Goal: Subscribe to service/newsletter: Subscribe to service/newsletter

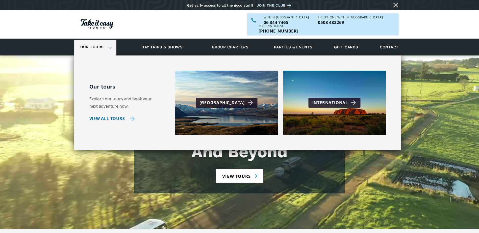
click at [123, 115] on link "View all tours" at bounding box center [112, 118] width 46 height 7
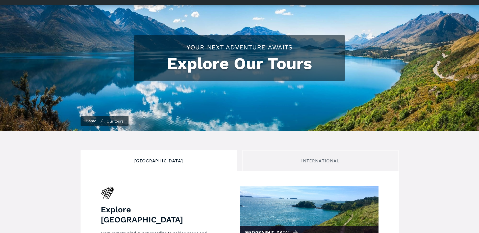
checkbox input "true"
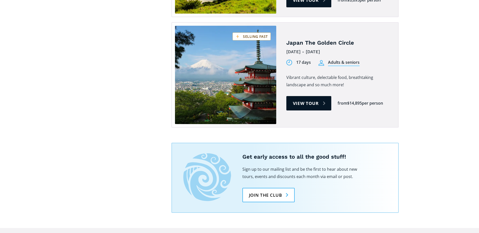
scroll to position [1615, 0]
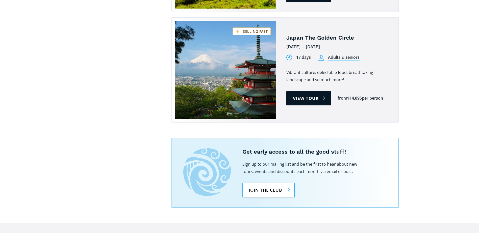
click at [271, 183] on link "Join the club" at bounding box center [268, 190] width 52 height 14
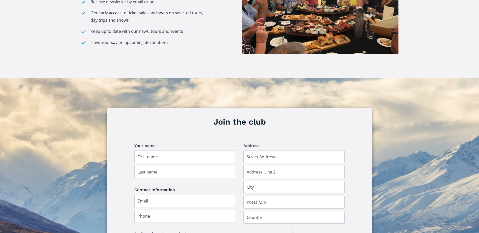
scroll to position [252, 0]
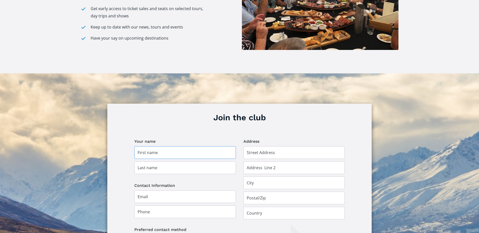
click at [193, 146] on input "Join the club" at bounding box center [184, 152] width 101 height 13
type input "Glenda"
type input "Houston"
type input "Palmerston North"
type input "[GEOGRAPHIC_DATA]"
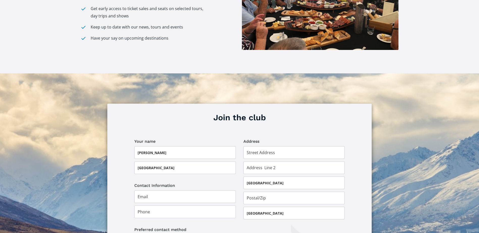
type input "glendah633@gmail.com"
type input "0277419841"
click at [280, 146] on input "Join the club" at bounding box center [293, 152] width 101 height 13
click at [197, 162] on input "Houston" at bounding box center [184, 168] width 101 height 13
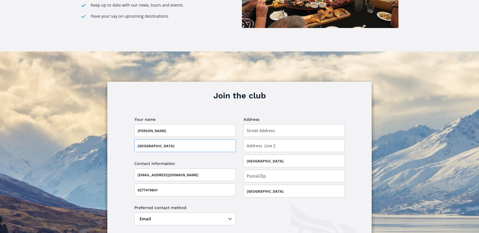
scroll to position [303, 0]
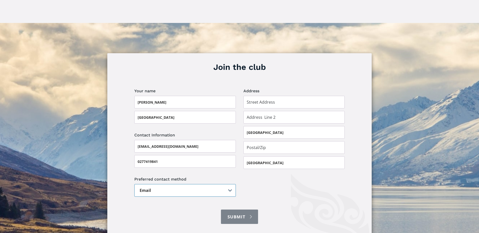
click at [228, 184] on select "Email Post" at bounding box center [184, 190] width 101 height 13
click at [134, 184] on select "Email Post" at bounding box center [184, 190] width 101 height 13
drag, startPoint x: 281, startPoint y: 126, endPoint x: 247, endPoint y: 125, distance: 34.1
click at [247, 126] on input "Palmerston North" at bounding box center [293, 132] width 101 height 13
type input "Feilding"
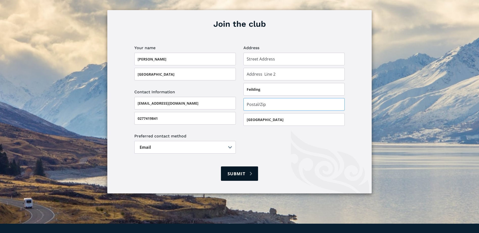
scroll to position [353, 0]
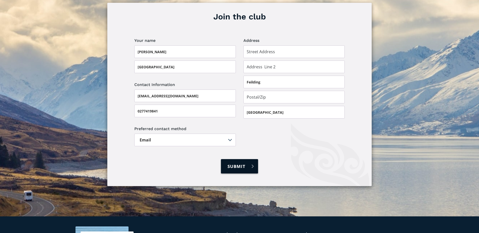
click at [239, 161] on input "Submit" at bounding box center [239, 166] width 37 height 14
click at [290, 46] on input "Join the club" at bounding box center [293, 51] width 101 height 13
type input "40 Managhs Road"
type input "RD 5"
click at [330, 91] on input "Join the club" at bounding box center [293, 97] width 101 height 13
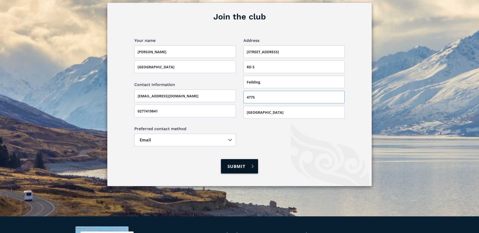
type input "4775"
click at [247, 159] on input "Submit" at bounding box center [239, 166] width 37 height 14
type input "Please wait..."
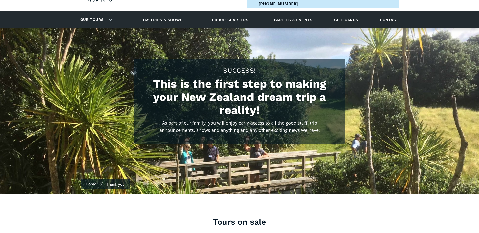
scroll to position [25, 0]
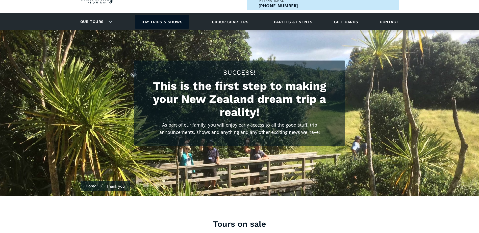
click at [164, 15] on link "Day trips & shows" at bounding box center [162, 22] width 54 height 14
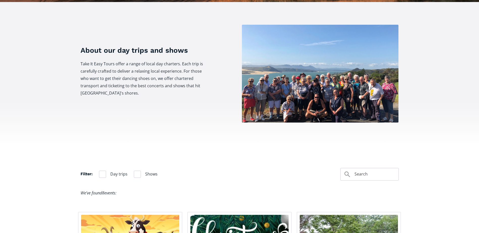
scroll to position [101, 0]
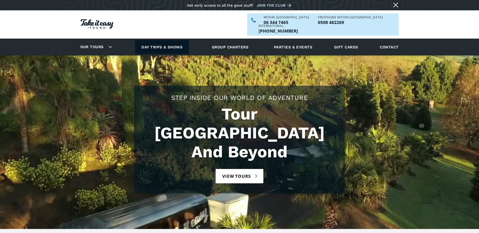
click at [161, 40] on link "Day trips & shows" at bounding box center [162, 47] width 54 height 14
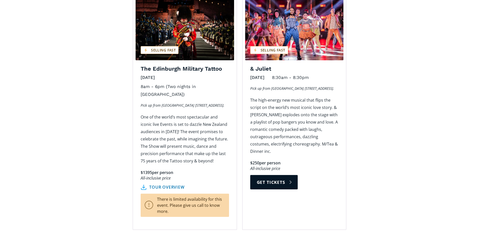
scroll to position [808, 0]
click at [173, 184] on link "tour overview" at bounding box center [163, 186] width 44 height 5
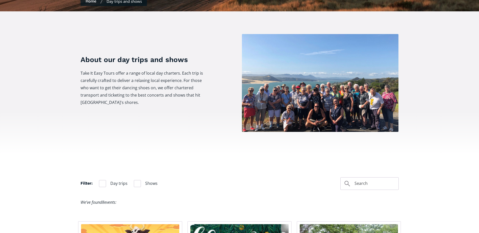
scroll to position [76, 0]
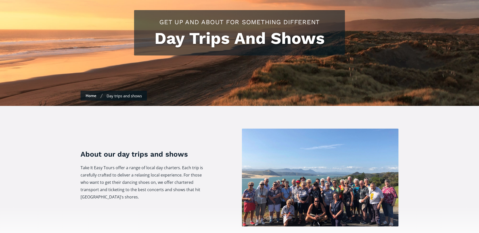
click at [92, 93] on link "Home" at bounding box center [91, 95] width 11 height 5
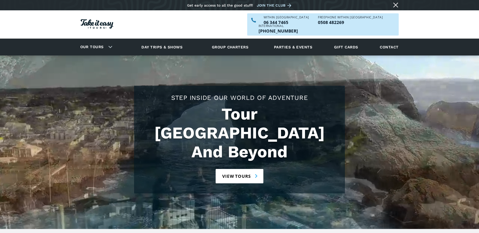
click at [361, 67] on div "Tour New Zealand And Beyond Step Inside Our World Of Adventure View tours" at bounding box center [239, 143] width 479 height 174
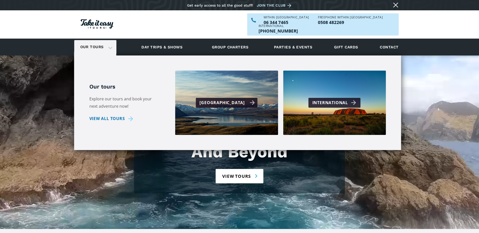
click at [234, 99] on div "[GEOGRAPHIC_DATA]" at bounding box center [226, 102] width 55 height 7
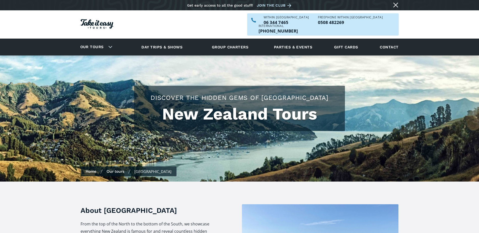
checkbox input "true"
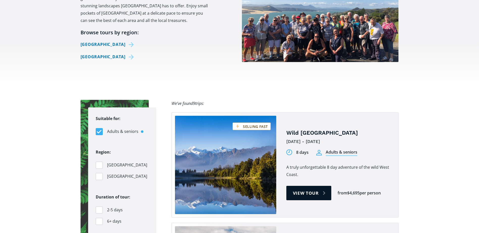
scroll to position [252, 0]
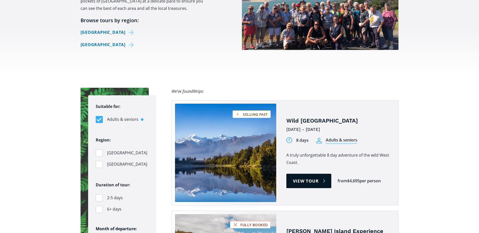
click at [110, 150] on span "[GEOGRAPHIC_DATA]" at bounding box center [127, 153] width 40 height 7
click at [99, 151] on input "[GEOGRAPHIC_DATA]" at bounding box center [97, 152] width 3 height 3
checkbox input "true"
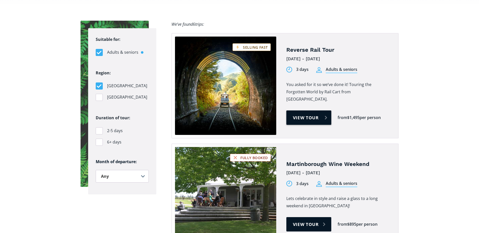
scroll to position [328, 0]
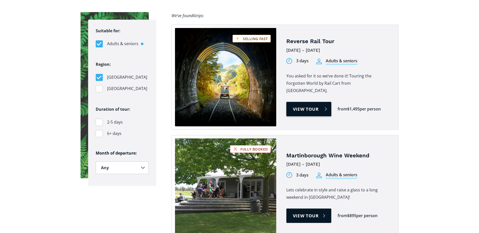
click at [305, 102] on link "View tour" at bounding box center [308, 109] width 45 height 14
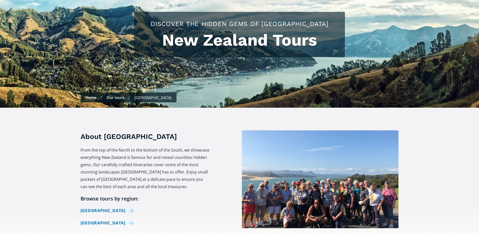
scroll to position [53, 0]
